Goal: Transaction & Acquisition: Purchase product/service

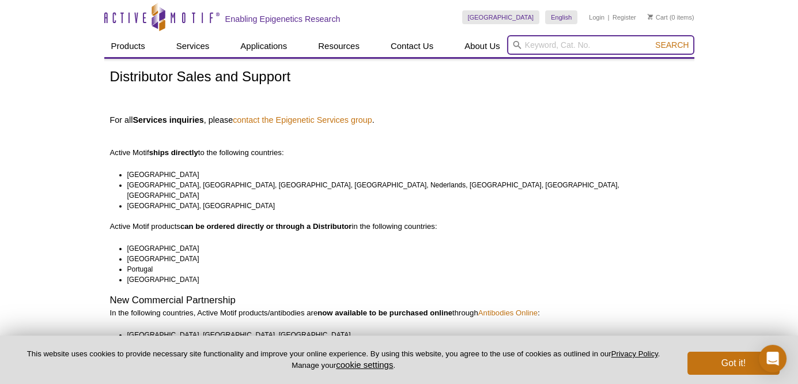
click at [546, 44] on input "search" at bounding box center [600, 45] width 187 height 20
type input "jak2"
click at [651, 40] on button "Search" at bounding box center [671, 45] width 40 height 10
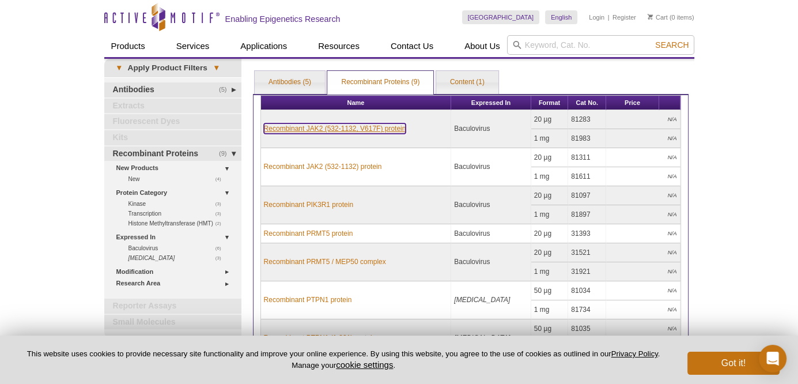
click at [316, 125] on link "Recombinant JAK2 (532-1132, V617F) protein" at bounding box center [335, 128] width 142 height 10
click at [295, 128] on link "Recombinant JAK2 (532-1132, V617F) protein" at bounding box center [335, 128] width 142 height 10
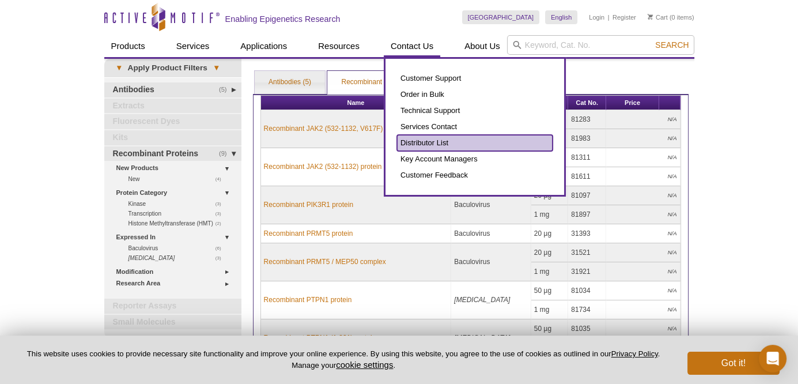
drag, startPoint x: 415, startPoint y: 44, endPoint x: 411, endPoint y: 143, distance: 98.6
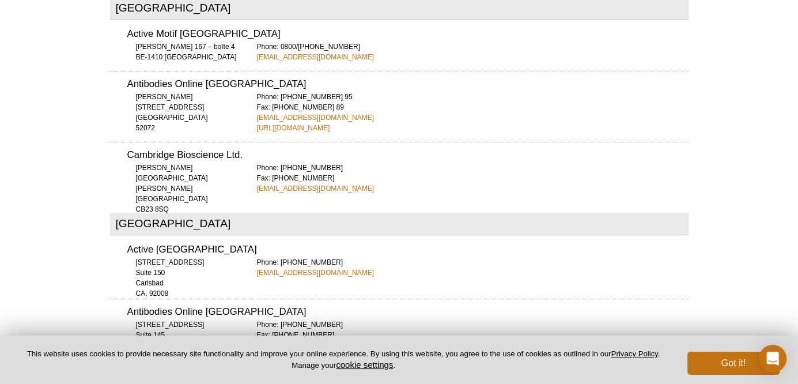
scroll to position [4790, 0]
